Goal: Information Seeking & Learning: Learn about a topic

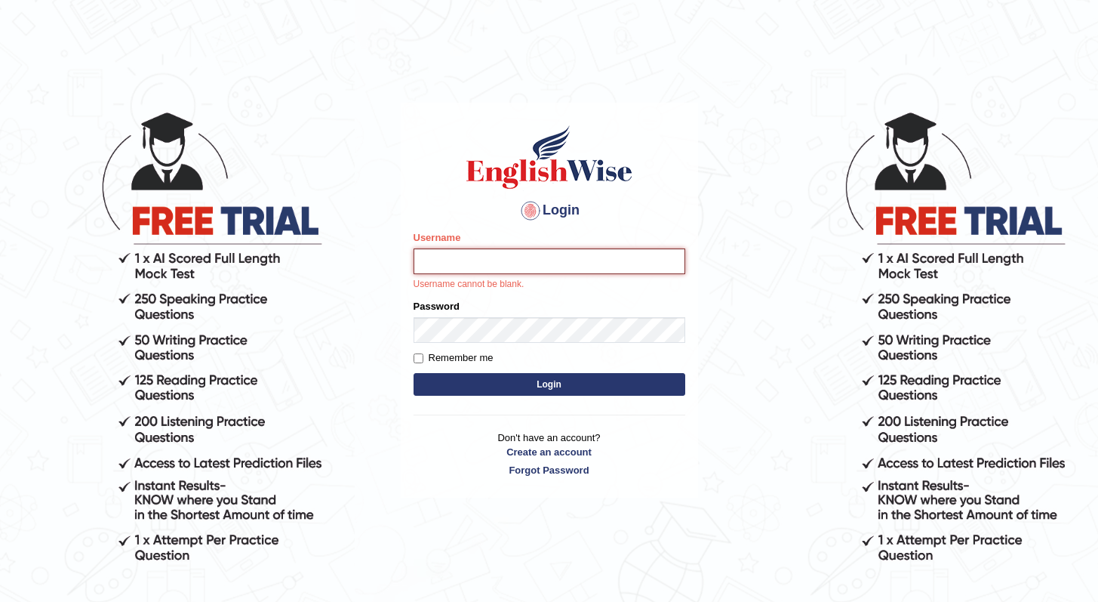
type input "maryamew"
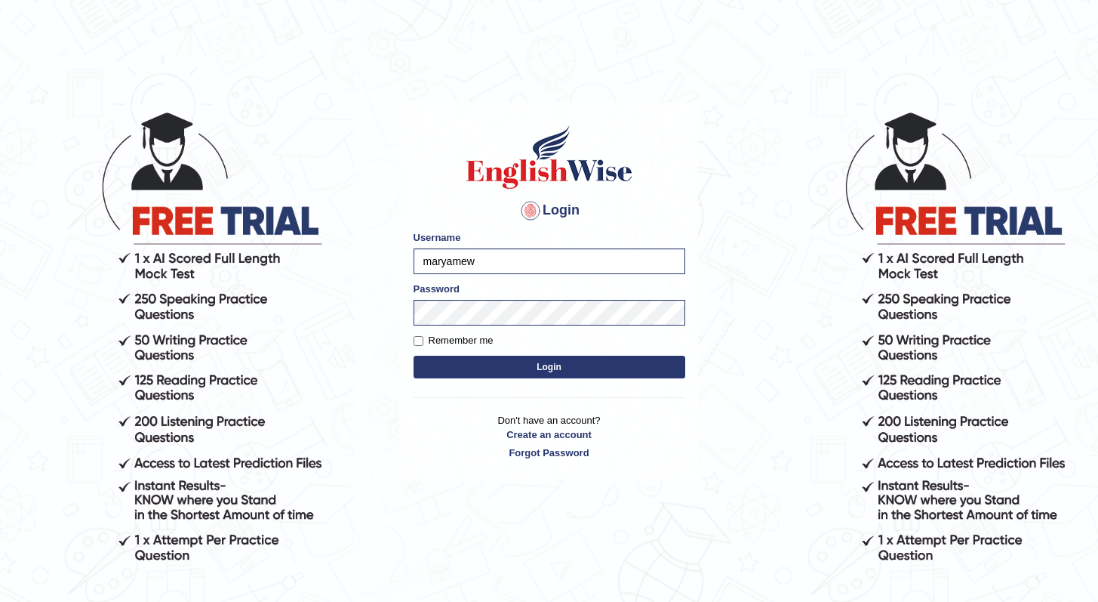
click at [451, 339] on label "Remember me" at bounding box center [454, 340] width 80 height 15
click at [423, 339] on input "Remember me" at bounding box center [419, 341] width 10 height 10
checkbox input "true"
click at [485, 362] on button "Login" at bounding box center [550, 367] width 272 height 23
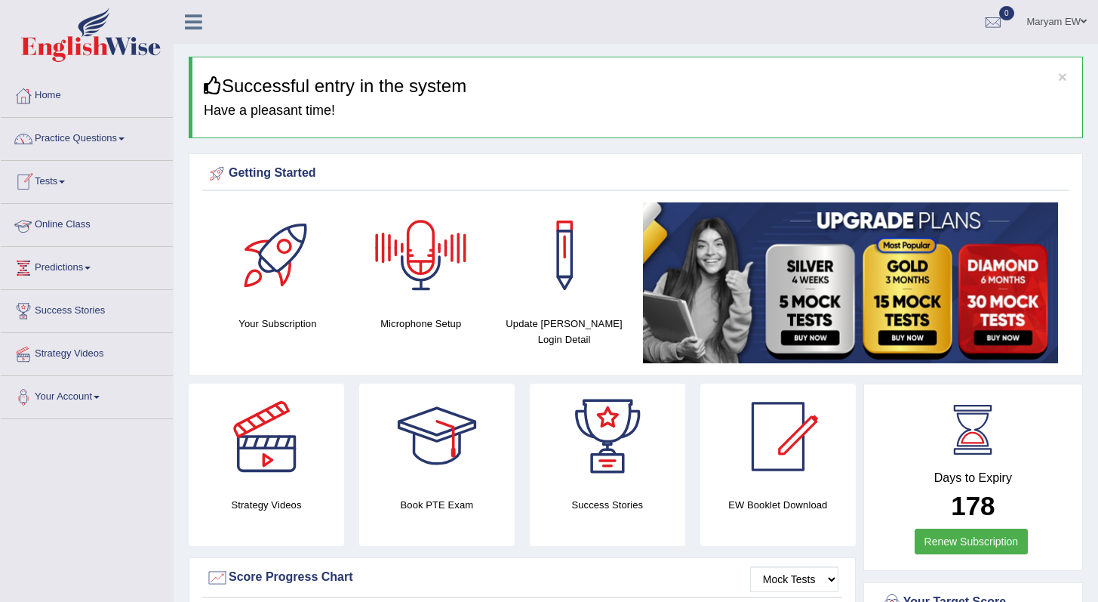
click at [70, 177] on link "Tests" at bounding box center [87, 180] width 172 height 38
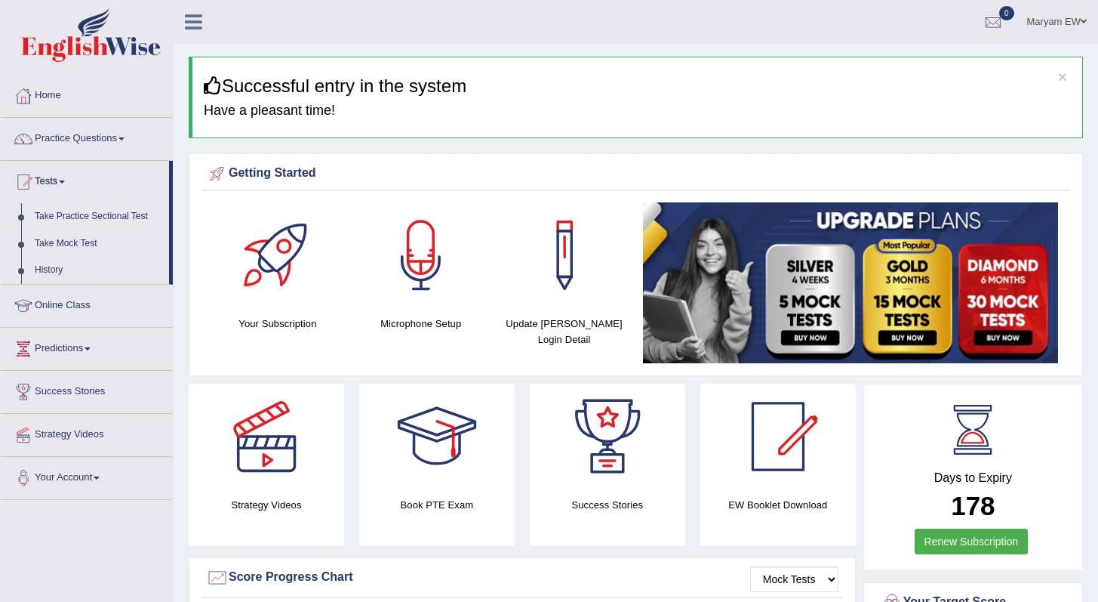
click at [70, 177] on link "Tests" at bounding box center [85, 180] width 168 height 38
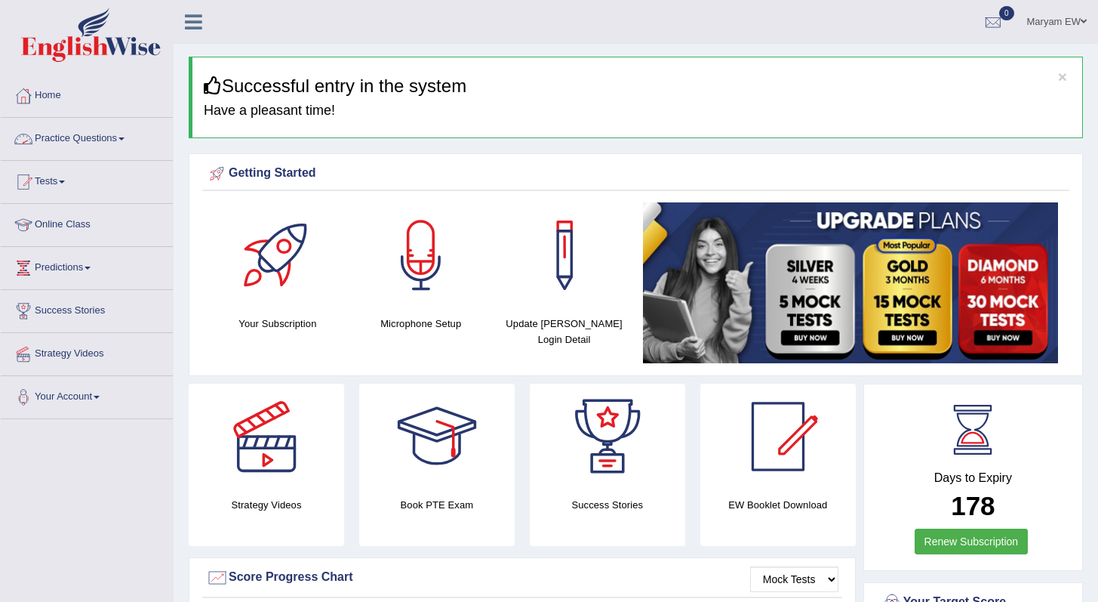
click at [125, 137] on link "Practice Questions" at bounding box center [87, 137] width 172 height 38
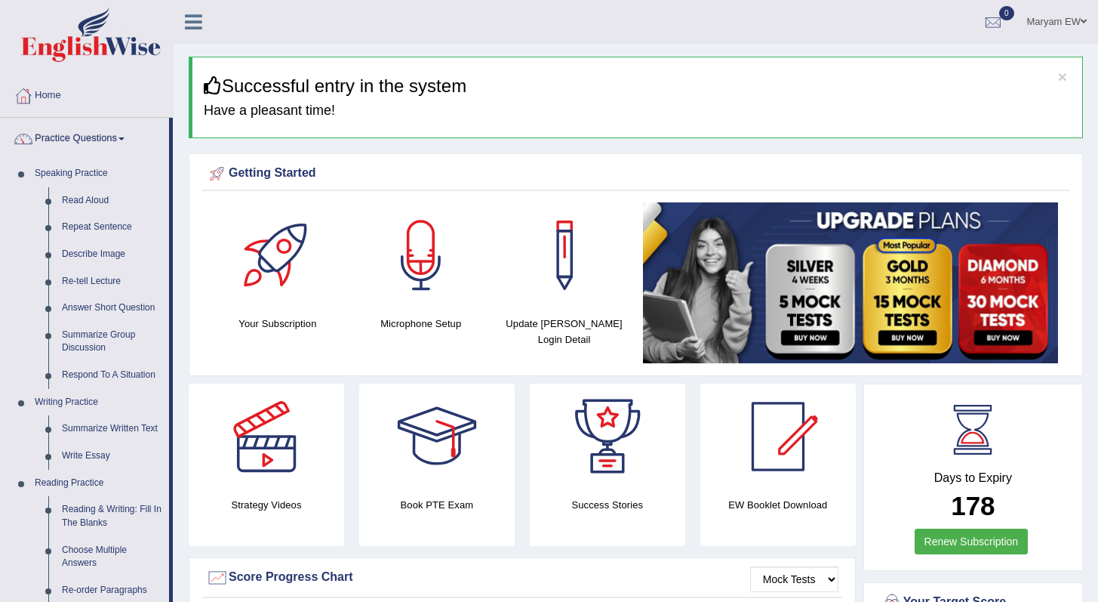
click at [125, 137] on link "Practice Questions" at bounding box center [85, 137] width 168 height 38
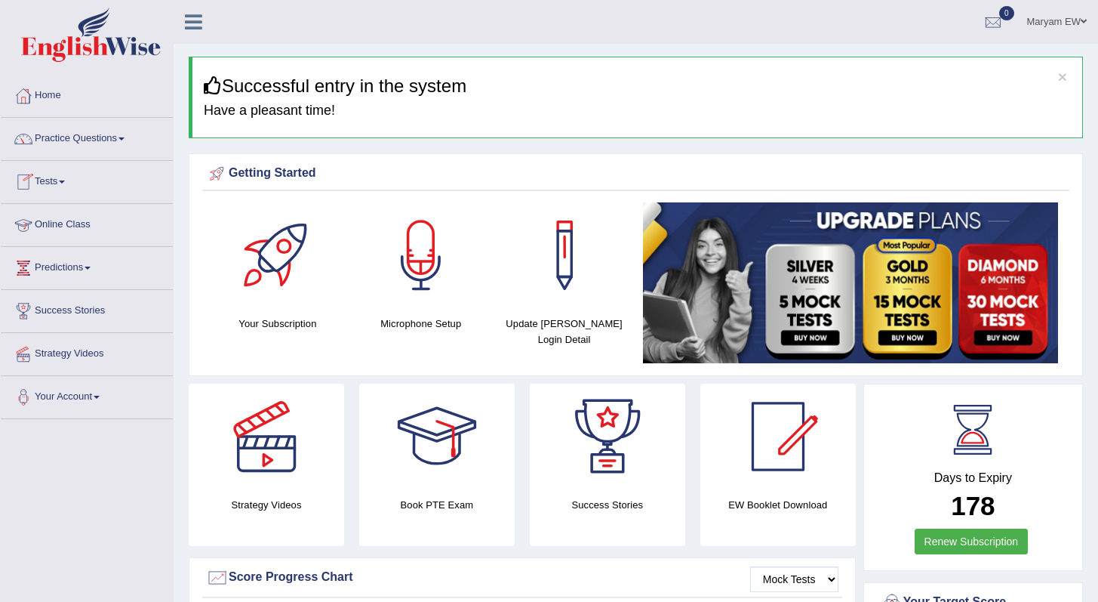
click at [69, 183] on link "Tests" at bounding box center [87, 180] width 172 height 38
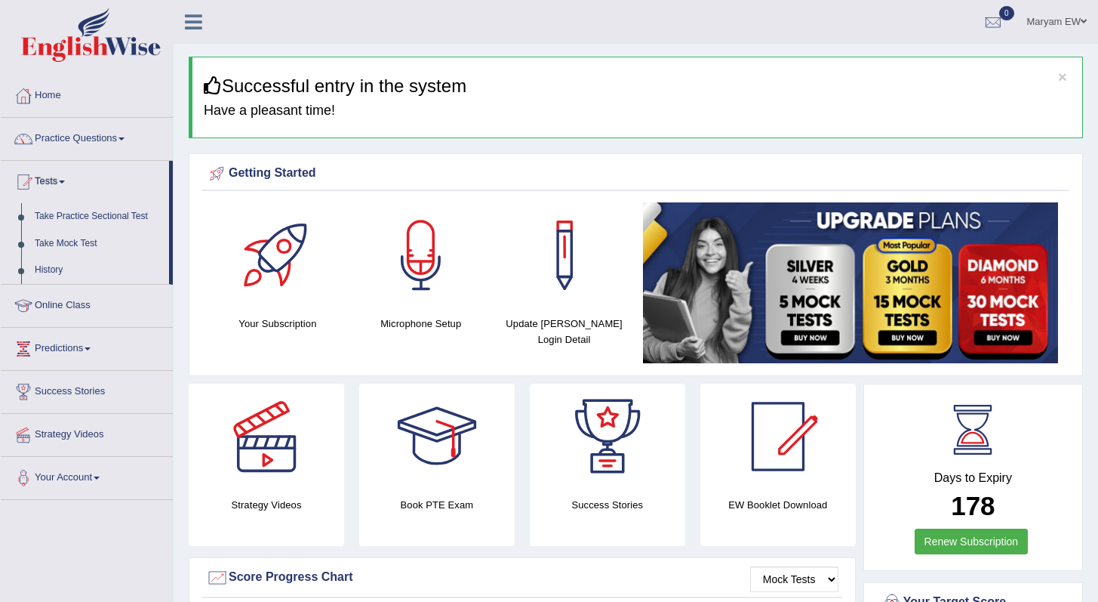
click at [69, 183] on link "Tests" at bounding box center [85, 180] width 168 height 38
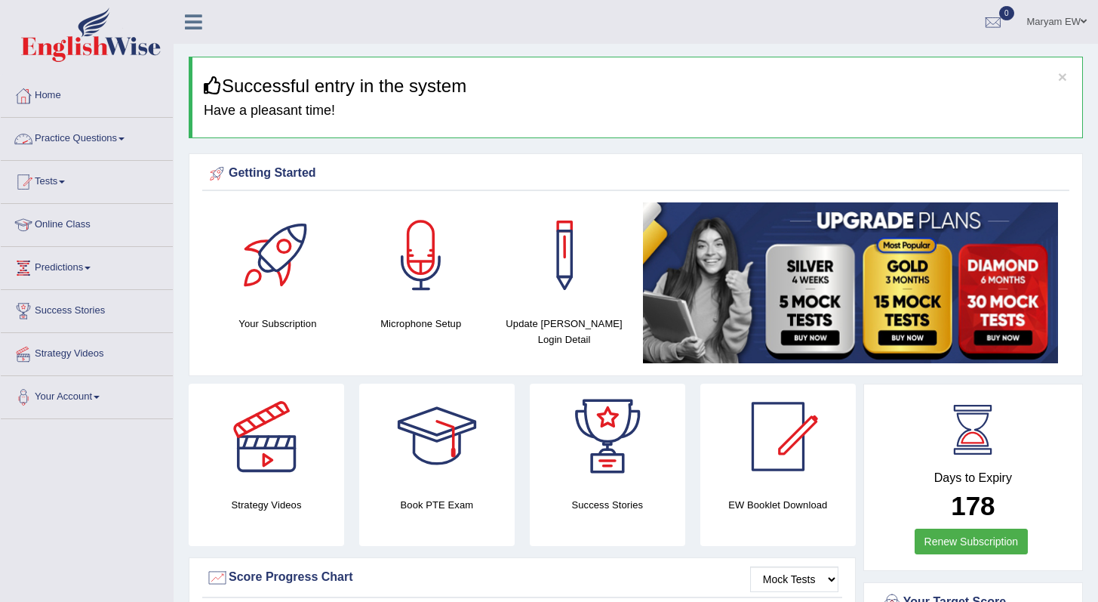
click at [126, 138] on link "Practice Questions" at bounding box center [87, 137] width 172 height 38
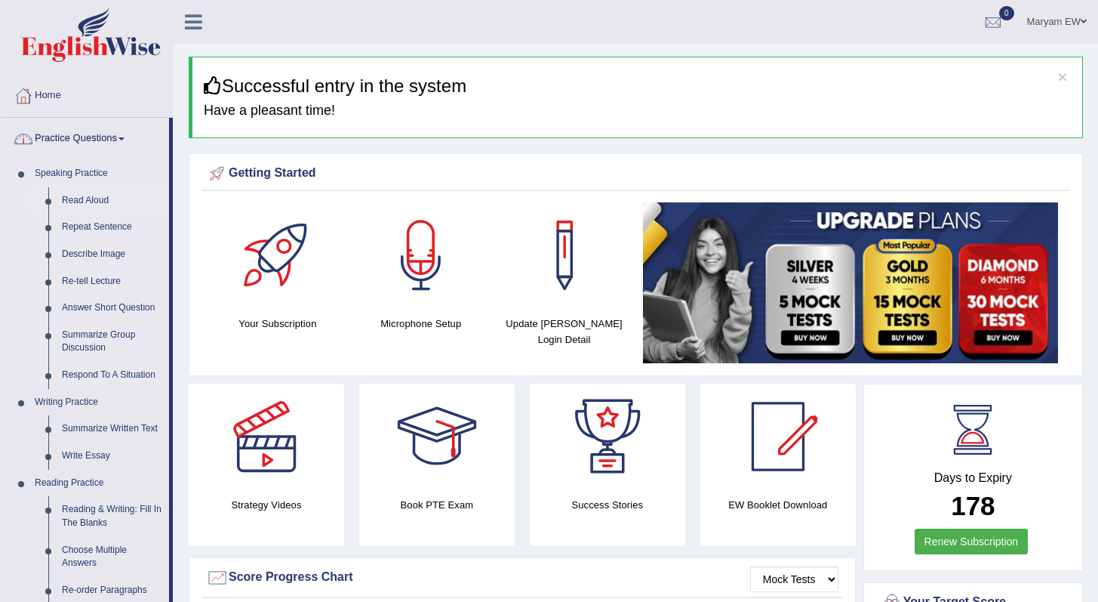
click at [89, 210] on link "Read Aloud" at bounding box center [112, 200] width 114 height 27
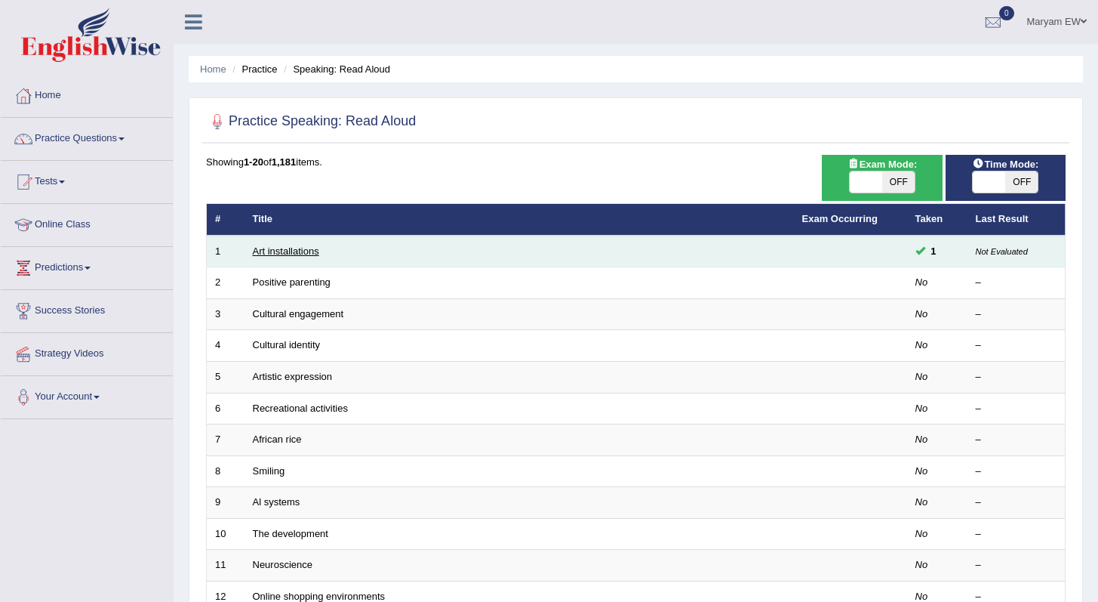
click at [269, 248] on link "Art installations" at bounding box center [286, 250] width 66 height 11
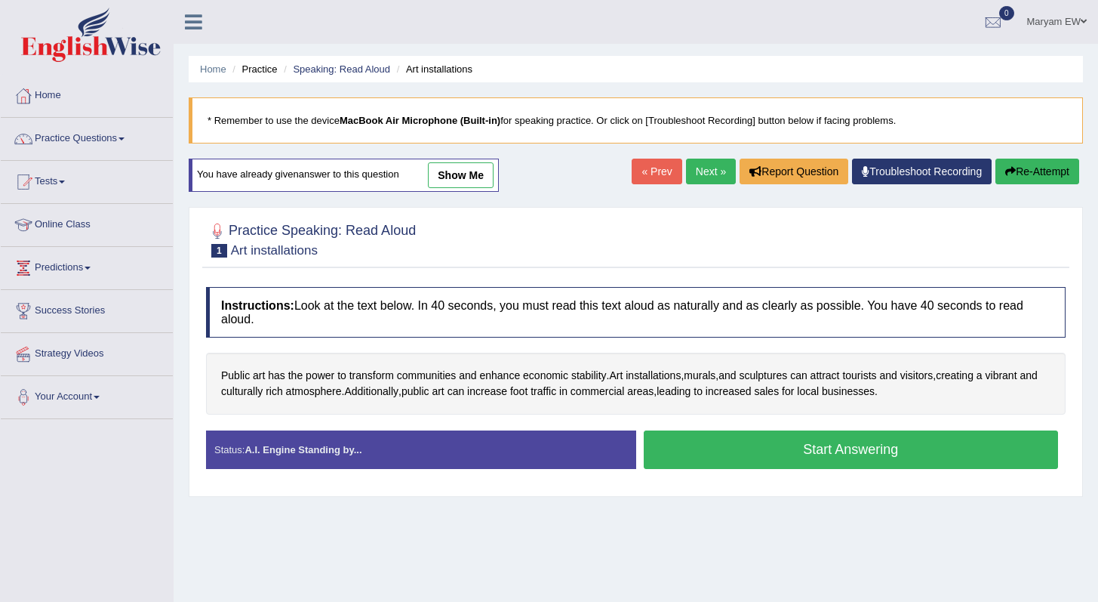
click at [783, 454] on button "Start Answering" at bounding box center [851, 449] width 415 height 38
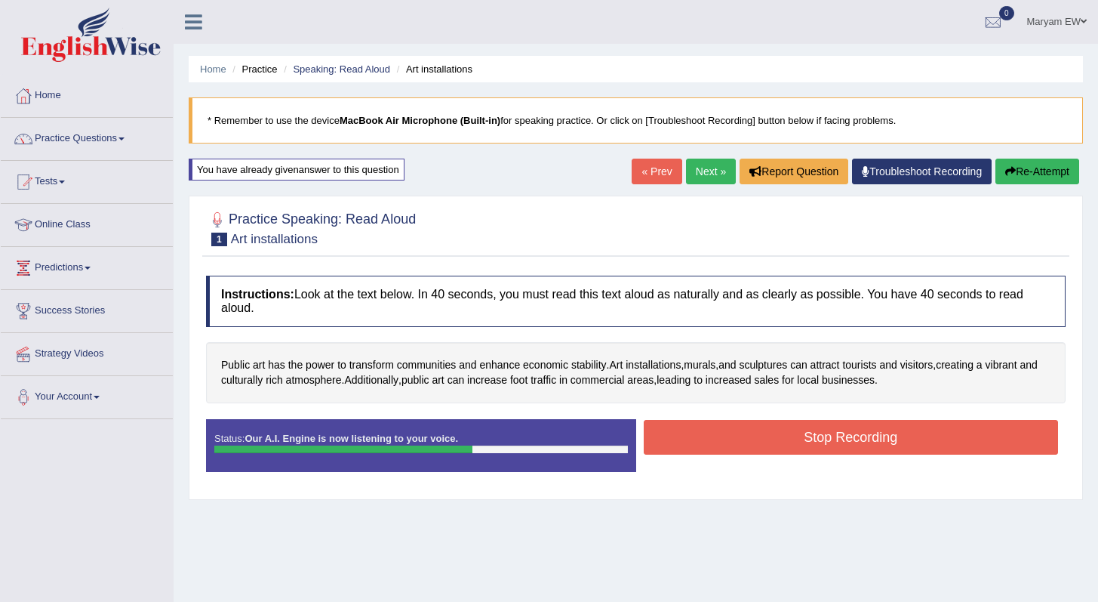
click at [790, 434] on button "Stop Recording" at bounding box center [851, 437] width 415 height 35
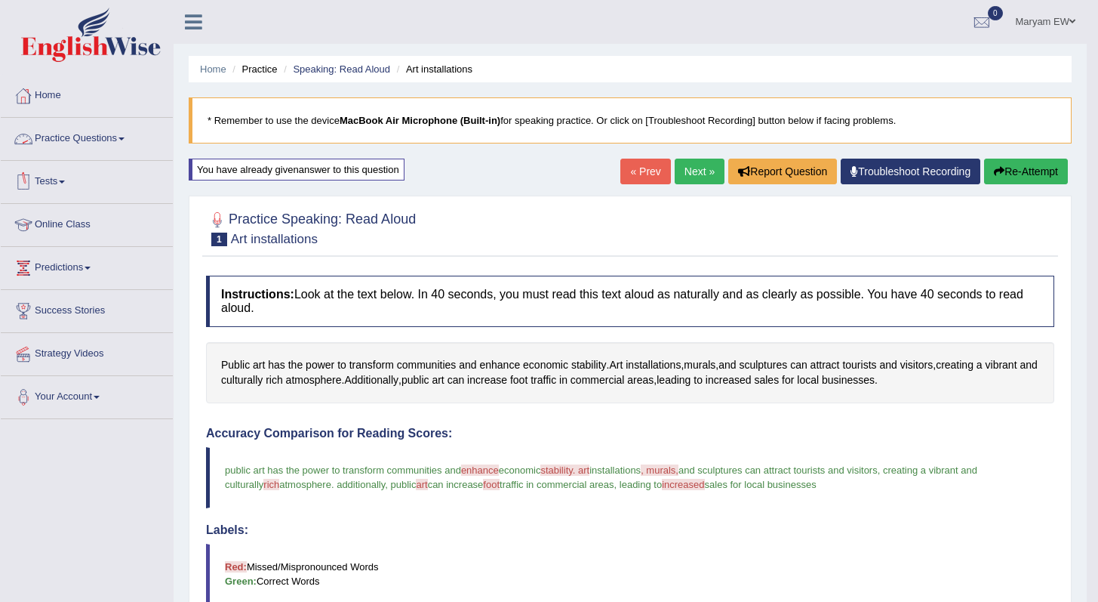
click at [132, 140] on link "Practice Questions" at bounding box center [87, 137] width 172 height 38
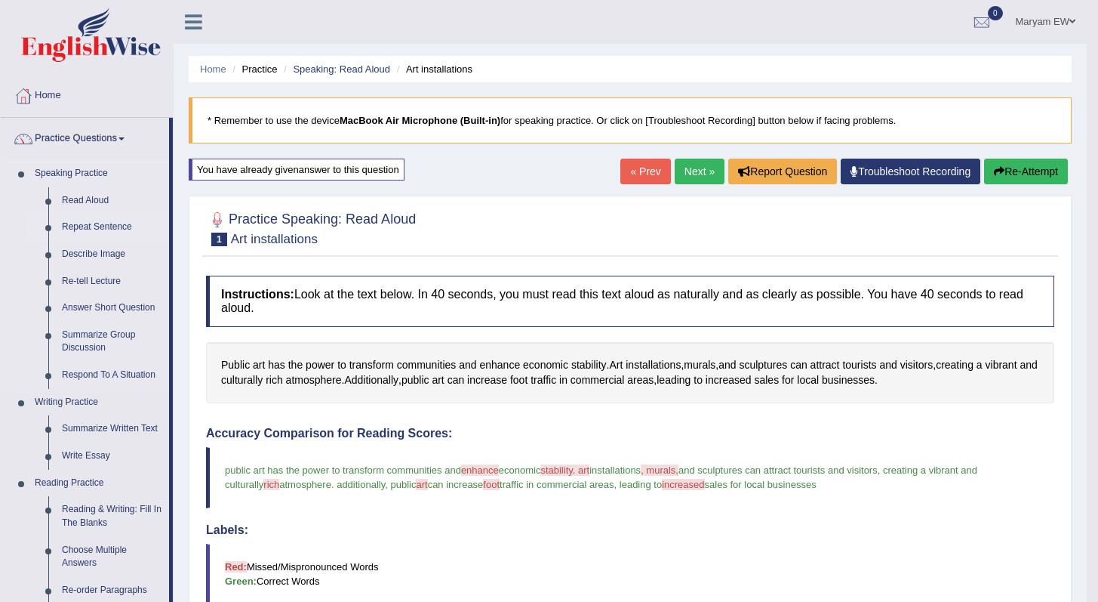
click at [96, 227] on link "Repeat Sentence" at bounding box center [112, 227] width 114 height 27
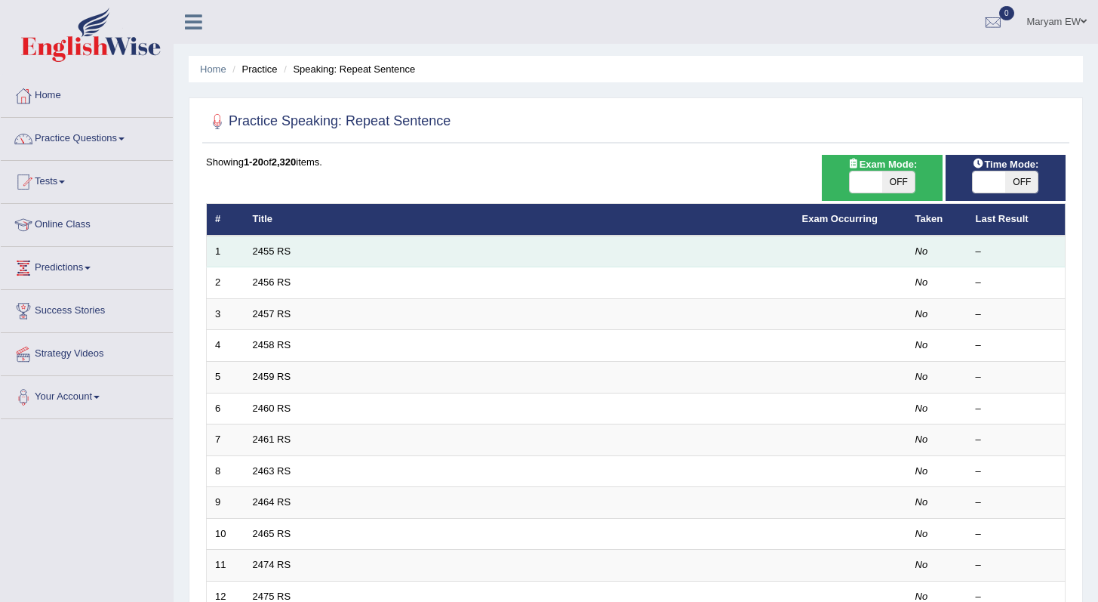
click at [300, 249] on td "2455 RS" at bounding box center [519, 251] width 549 height 32
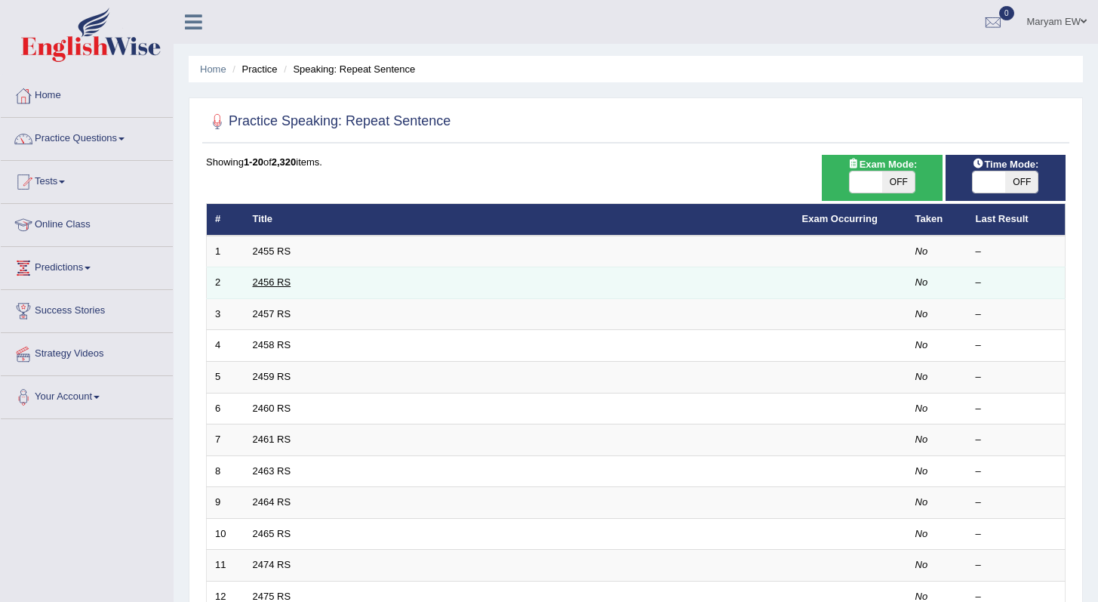
click at [289, 281] on link "2456 RS" at bounding box center [272, 281] width 38 height 11
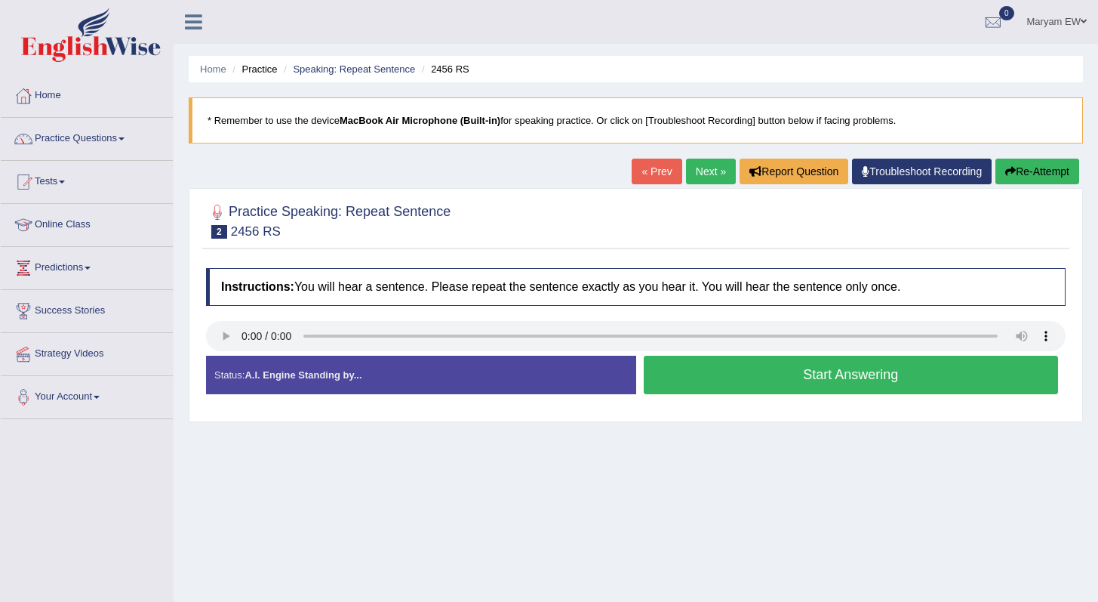
click at [766, 380] on button "Start Answering" at bounding box center [851, 375] width 415 height 38
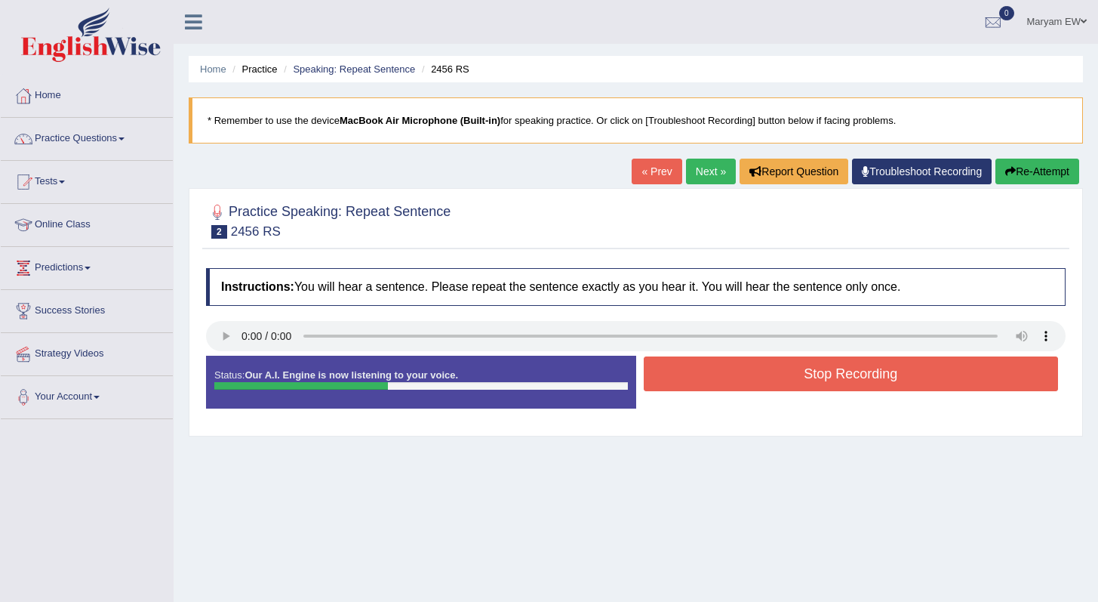
click at [766, 380] on button "Stop Recording" at bounding box center [851, 373] width 415 height 35
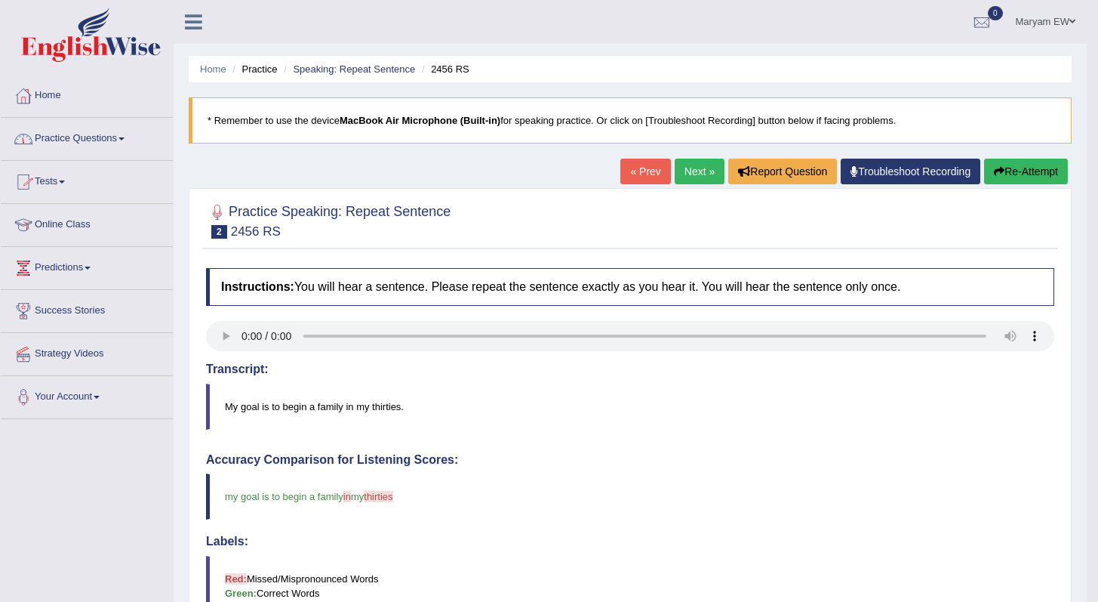
click at [128, 140] on link "Practice Questions" at bounding box center [87, 137] width 172 height 38
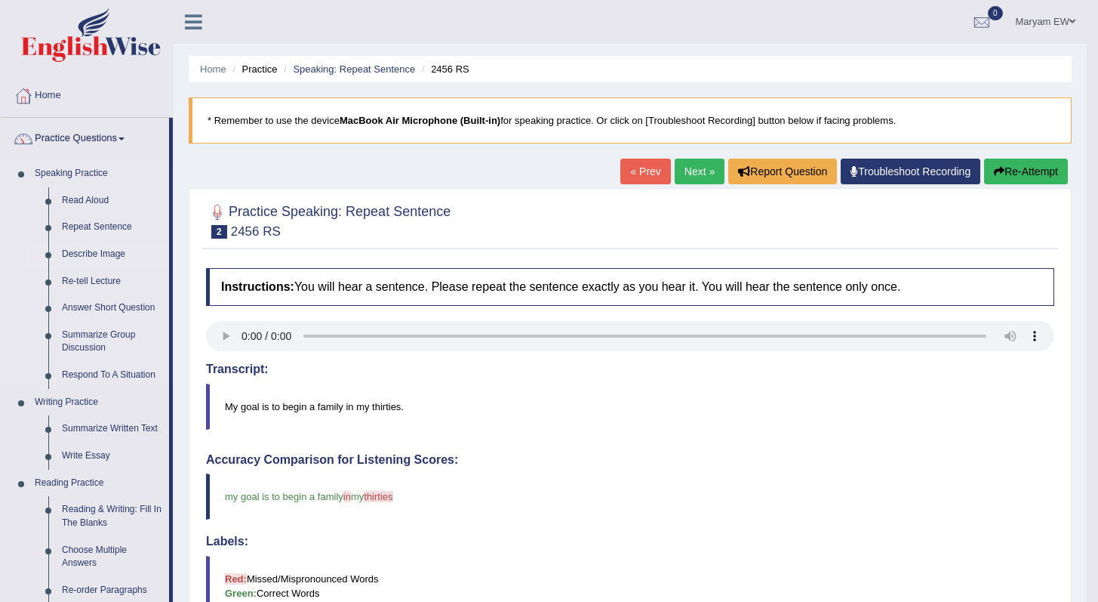
click at [99, 253] on link "Describe Image" at bounding box center [112, 254] width 114 height 27
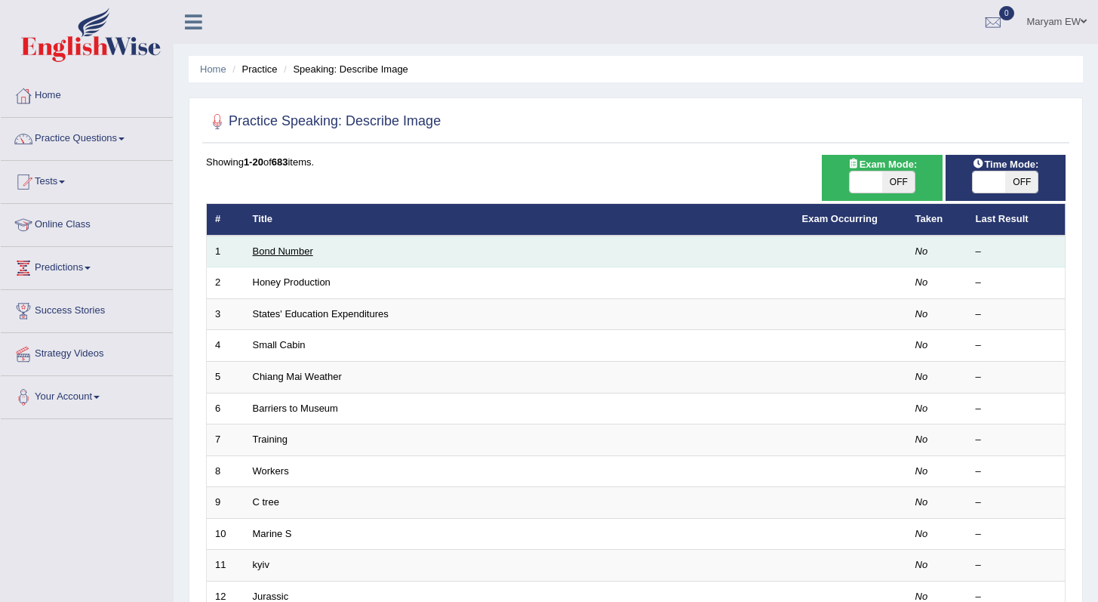
click at [282, 251] on link "Bond Number" at bounding box center [283, 250] width 60 height 11
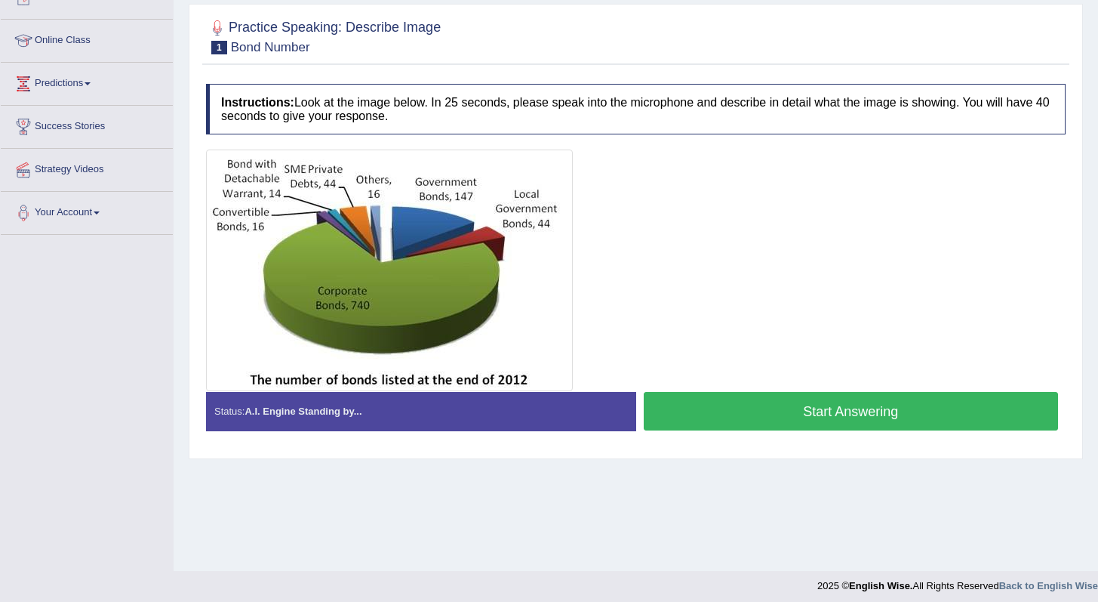
scroll to position [182, 0]
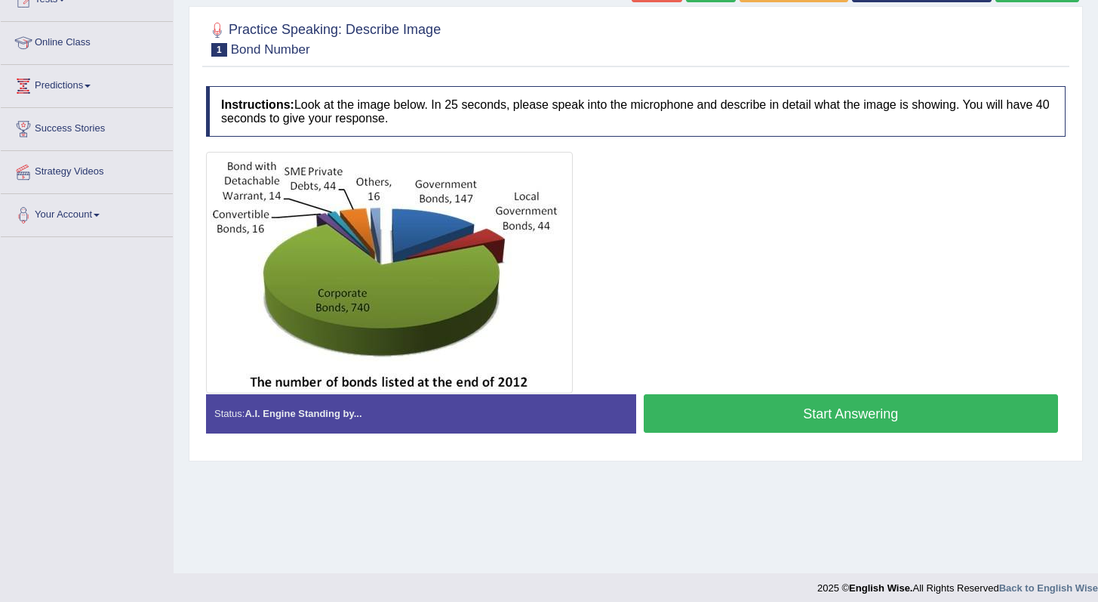
click at [815, 409] on button "Start Answering" at bounding box center [851, 413] width 415 height 38
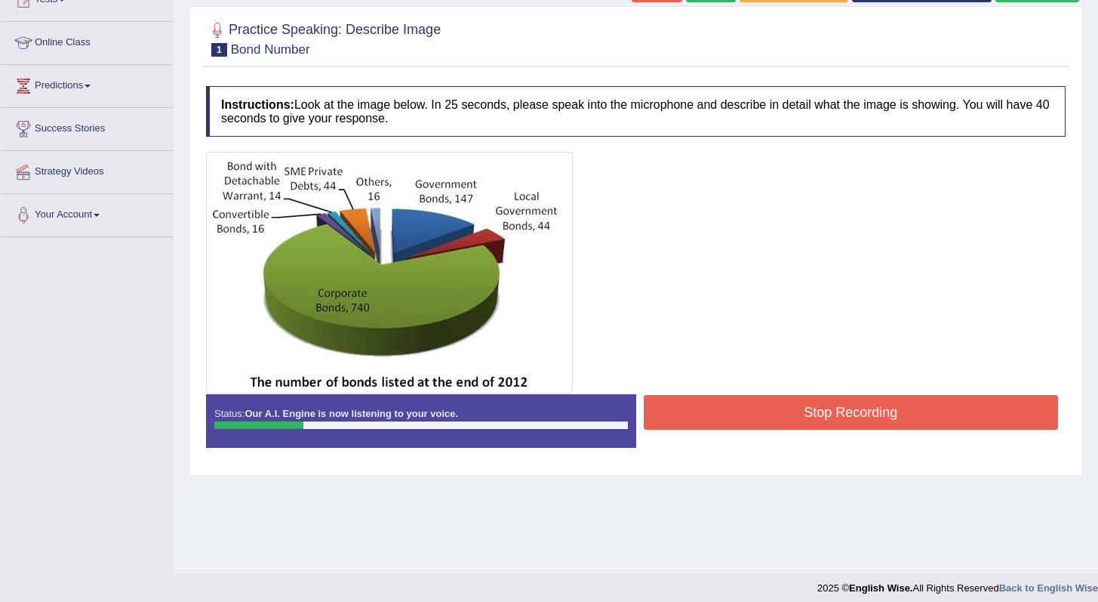
click at [759, 423] on button "Stop Recording" at bounding box center [851, 412] width 415 height 35
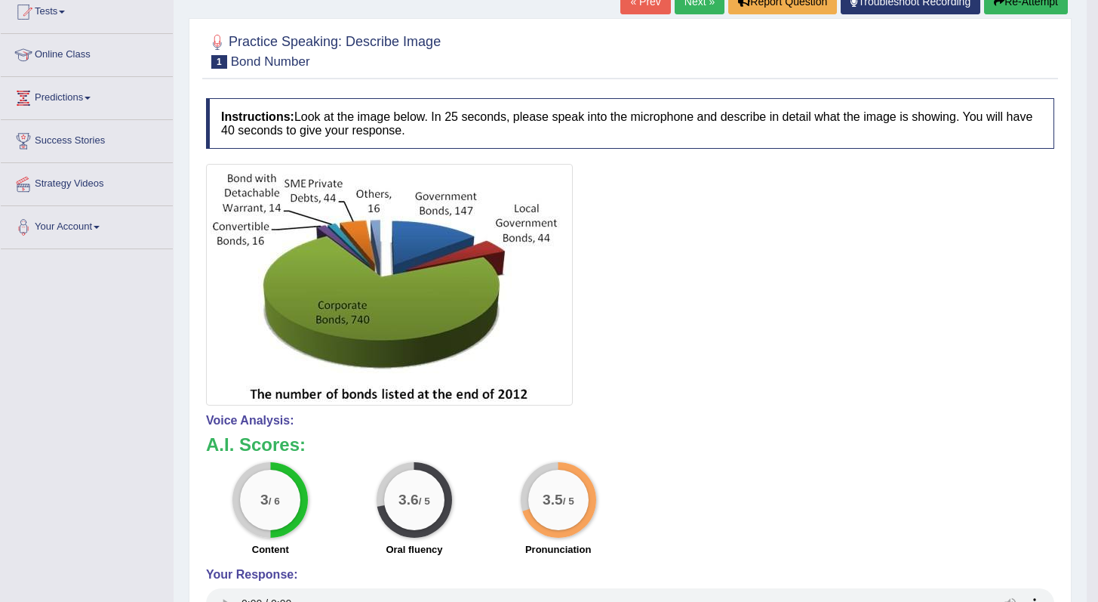
scroll to position [0, 0]
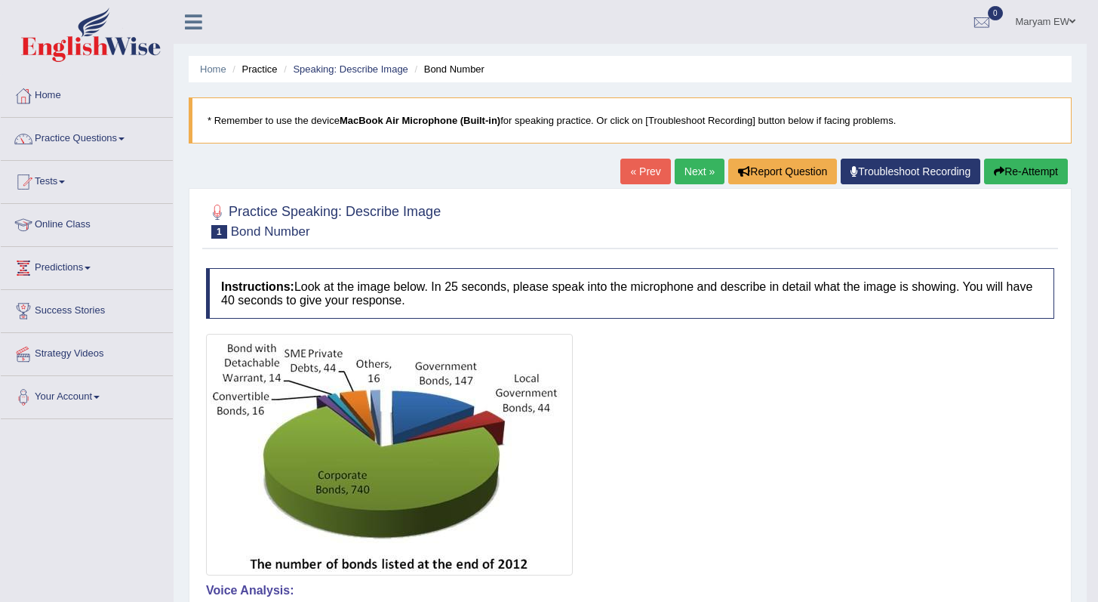
click at [1028, 168] on button "Re-Attempt" at bounding box center [1026, 172] width 84 height 26
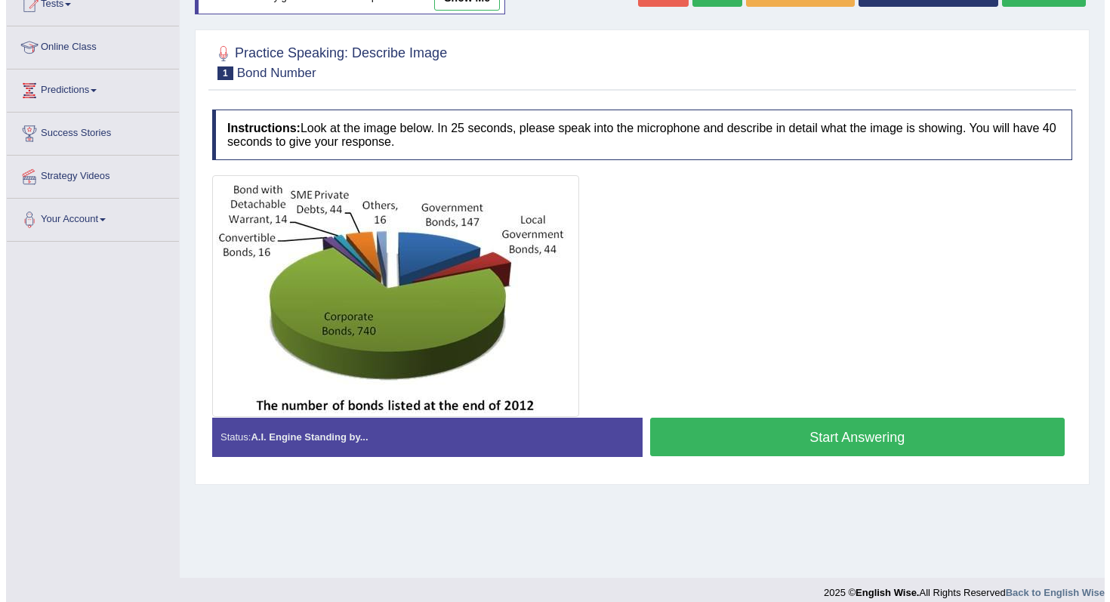
scroll to position [174, 0]
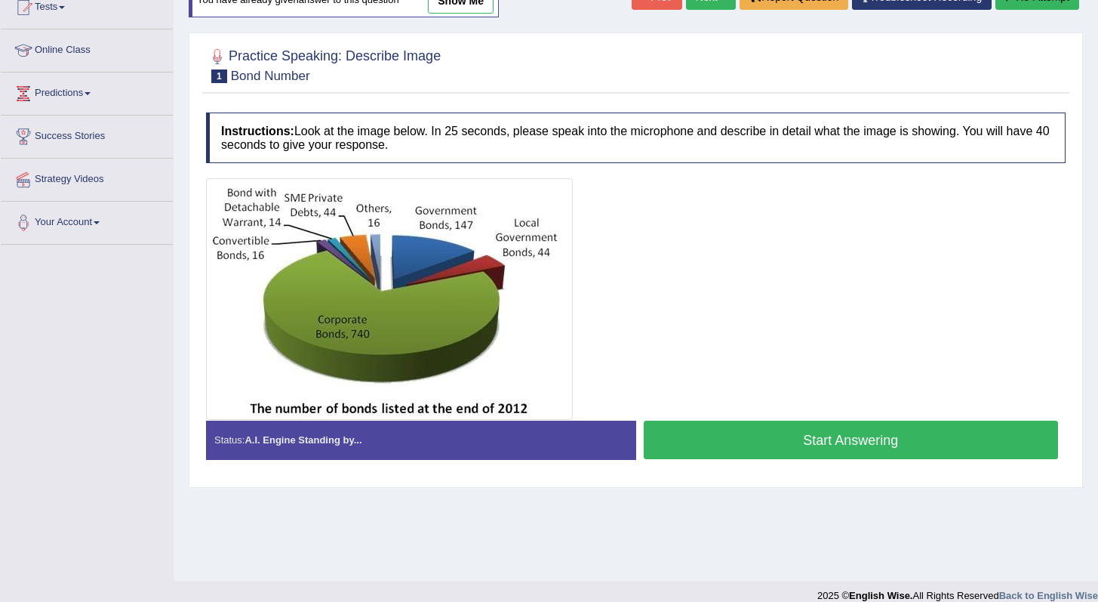
click at [903, 436] on button "Start Answering" at bounding box center [851, 439] width 415 height 38
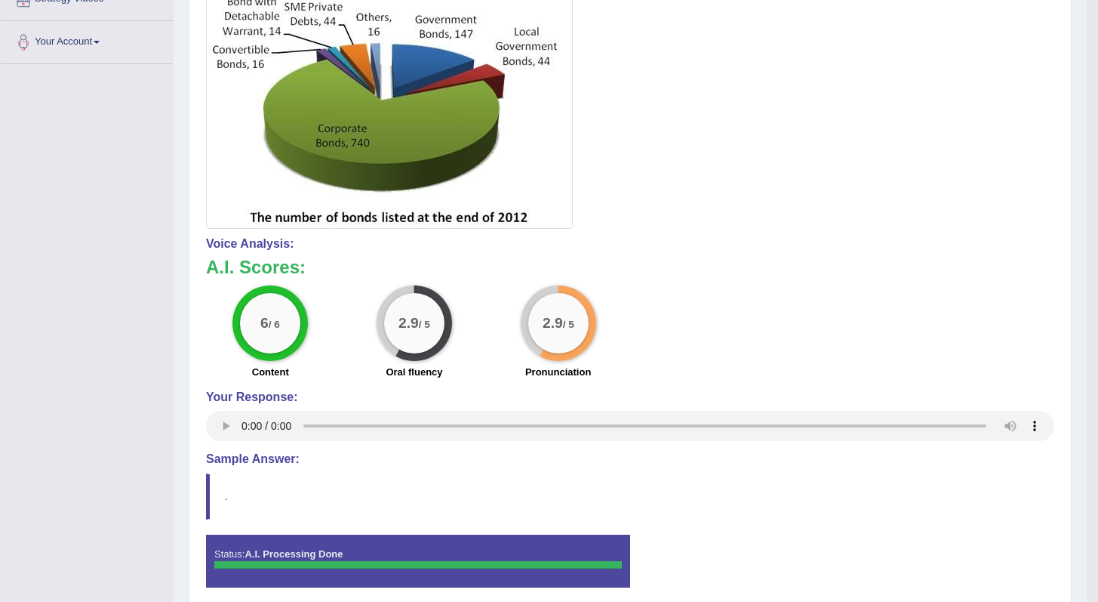
scroll to position [418, 0]
